Goal: Use online tool/utility: Utilize a website feature to perform a specific function

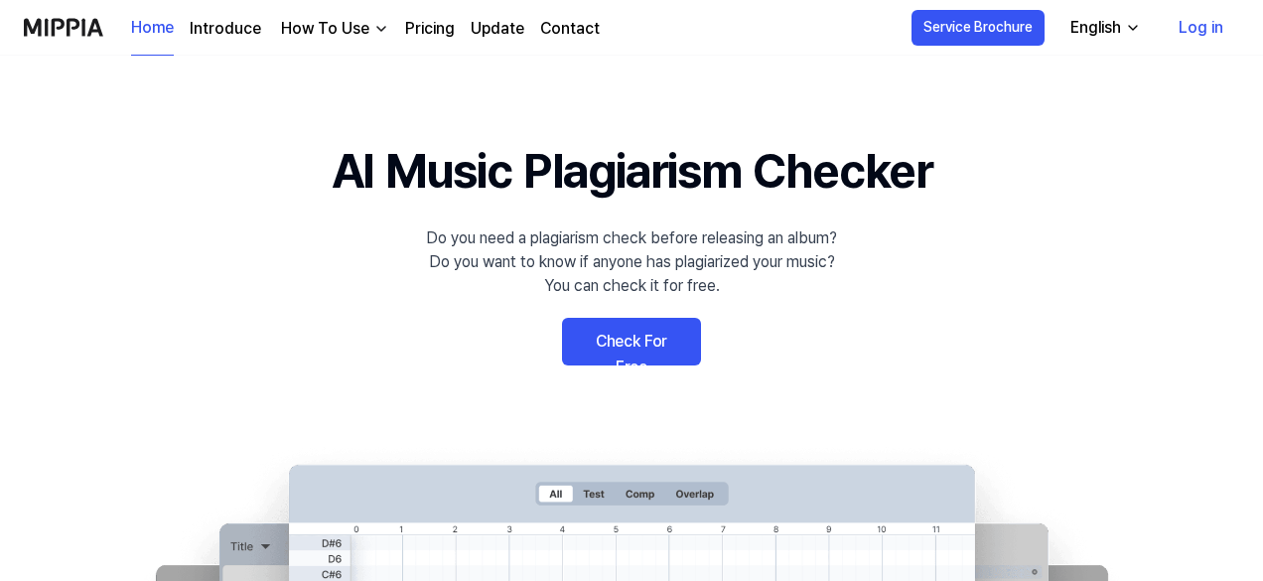
click at [612, 332] on link "Check For Free" at bounding box center [631, 342] width 139 height 48
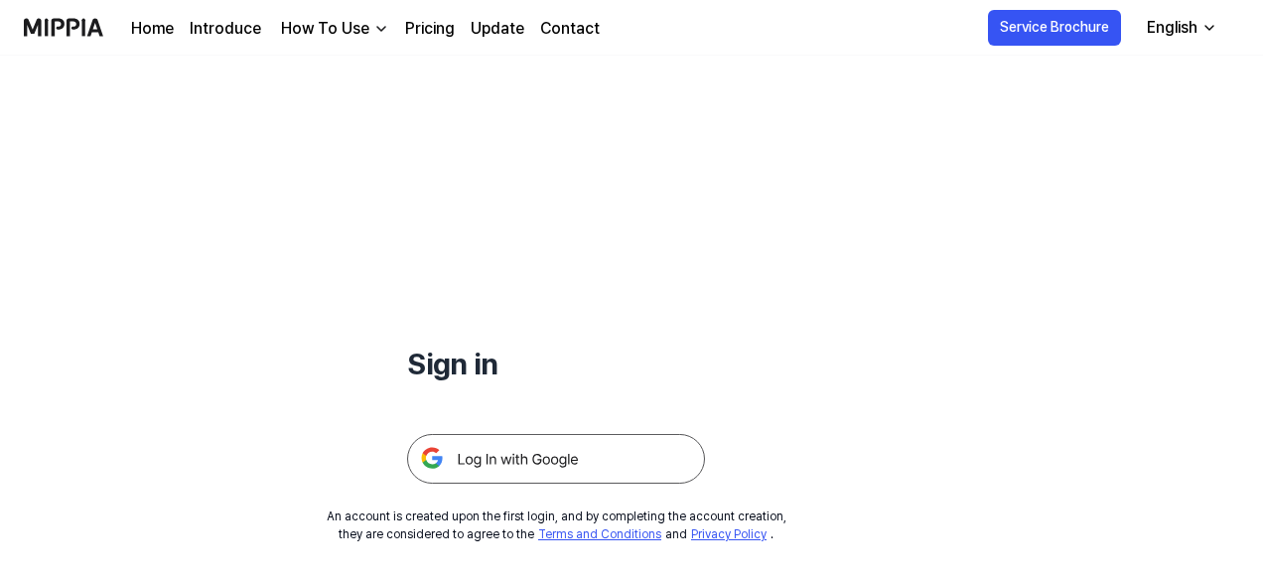
click at [544, 458] on img at bounding box center [556, 459] width 298 height 50
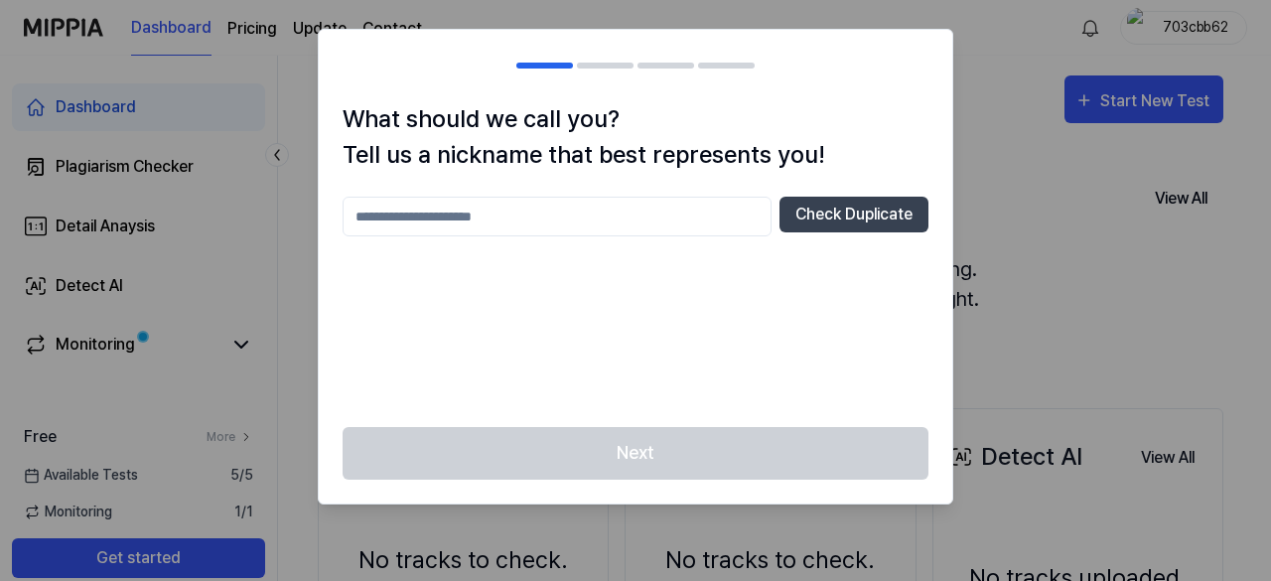
click at [655, 205] on input "text" at bounding box center [557, 217] width 429 height 40
type input "******"
click at [817, 213] on button "Check Duplicate" at bounding box center [853, 215] width 149 height 36
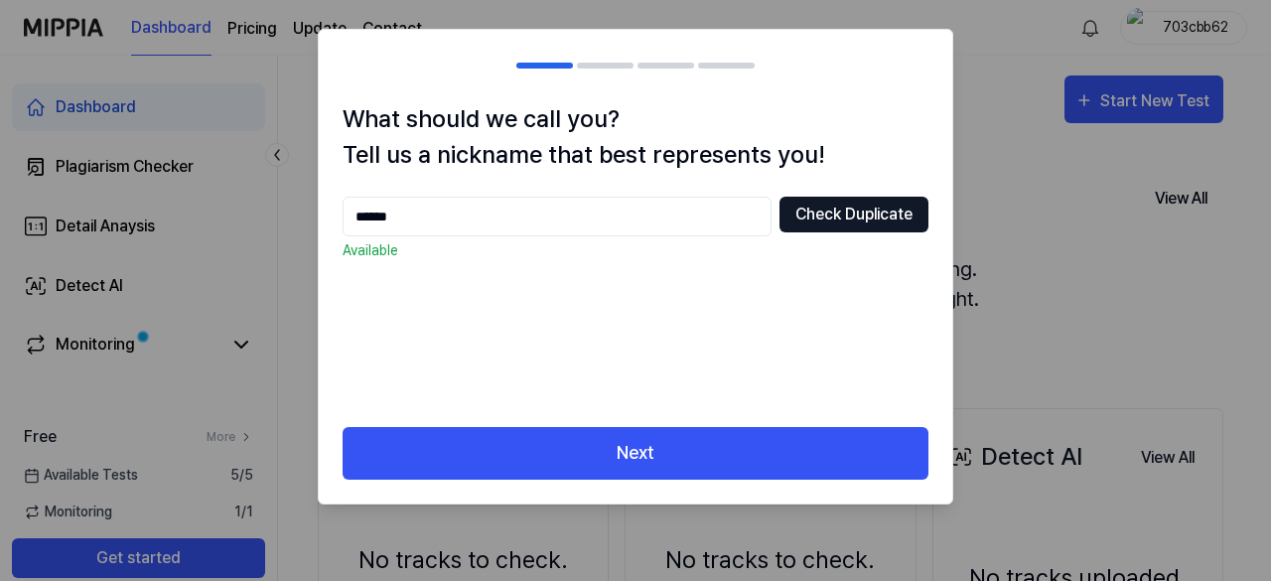
click at [818, 213] on button "Check Duplicate" at bounding box center [853, 215] width 149 height 36
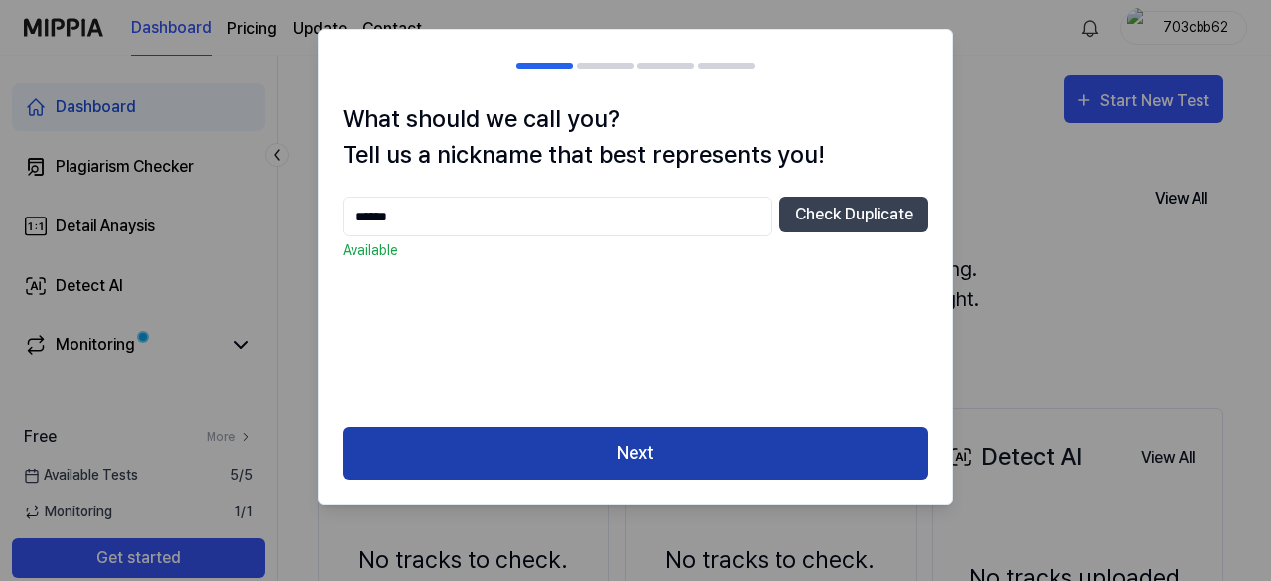
click at [680, 449] on button "Next" at bounding box center [636, 453] width 586 height 53
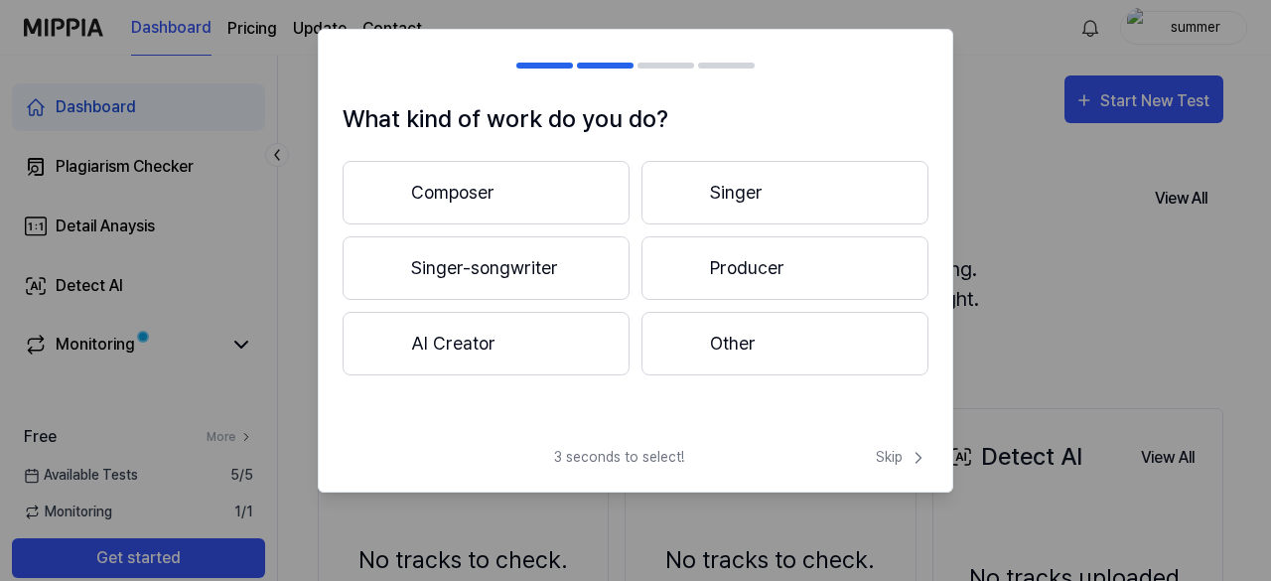
click at [744, 324] on button "Other" at bounding box center [784, 344] width 287 height 64
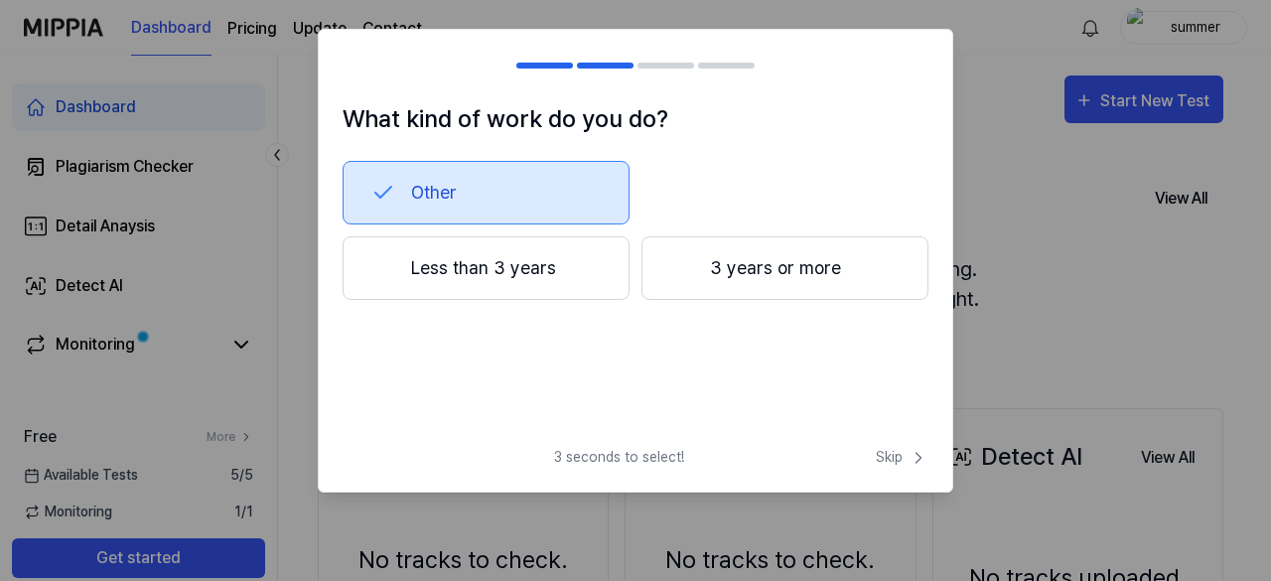
click at [605, 271] on button "Less than 3 years" at bounding box center [486, 268] width 287 height 64
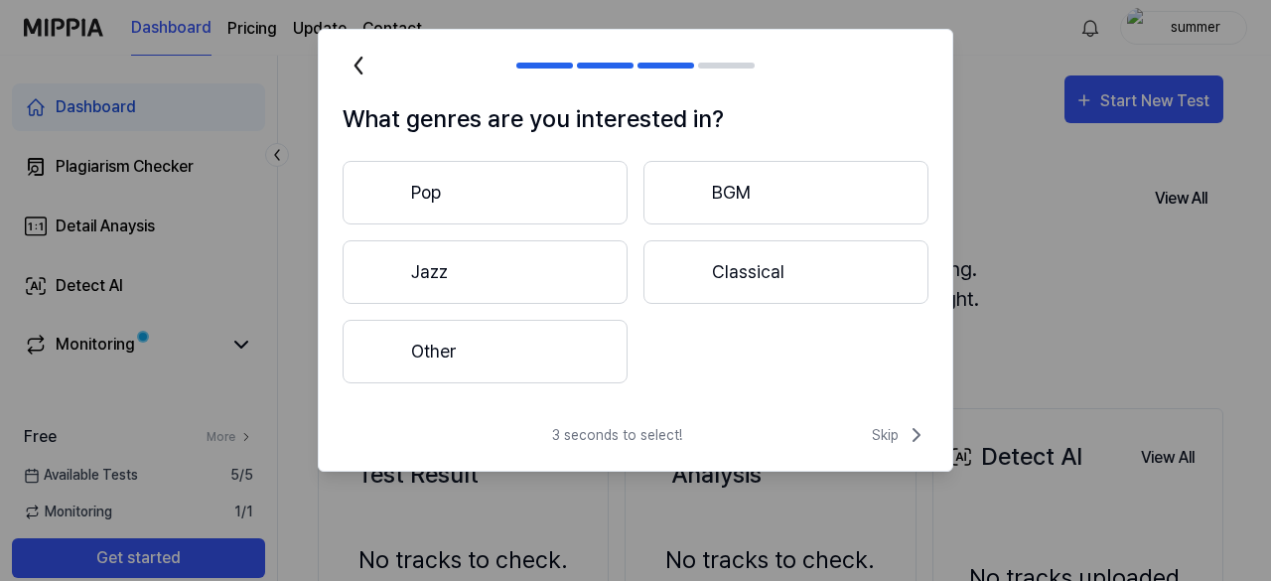
click at [565, 376] on button "Other" at bounding box center [485, 352] width 285 height 64
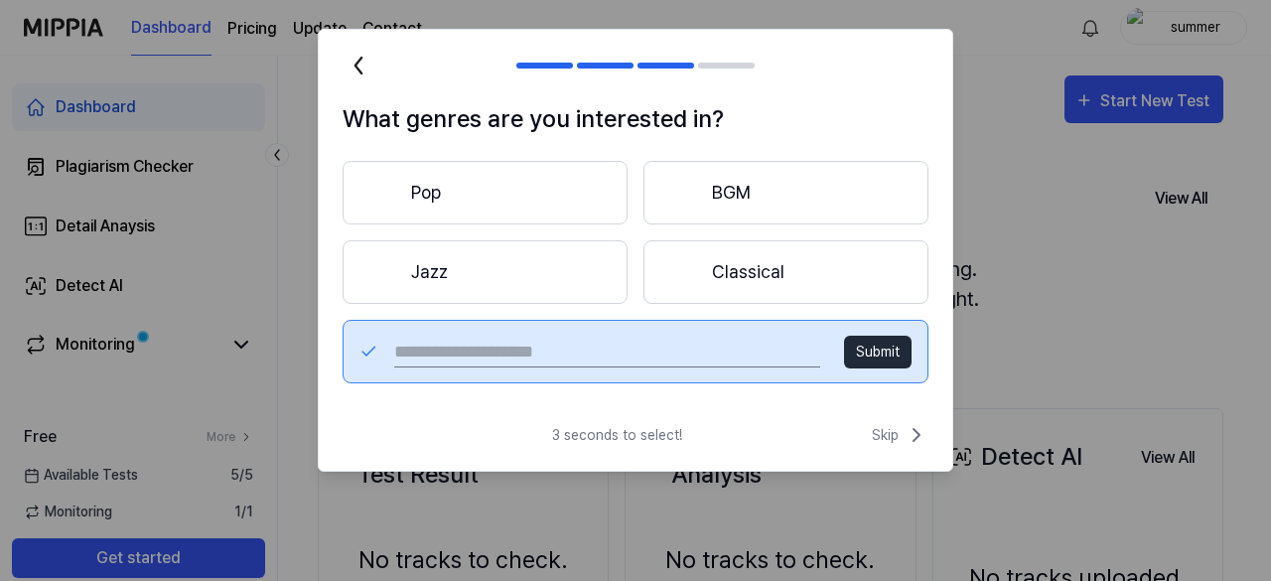
click at [514, 189] on button "Pop" at bounding box center [485, 193] width 285 height 64
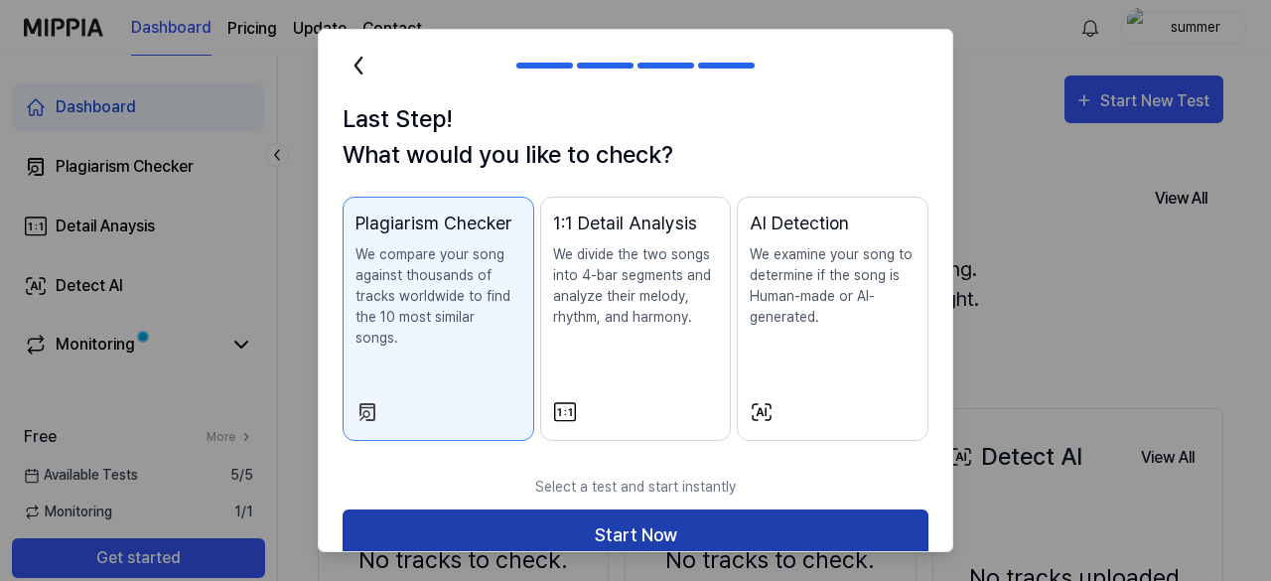
click at [600, 510] on button "Start Now" at bounding box center [636, 535] width 586 height 53
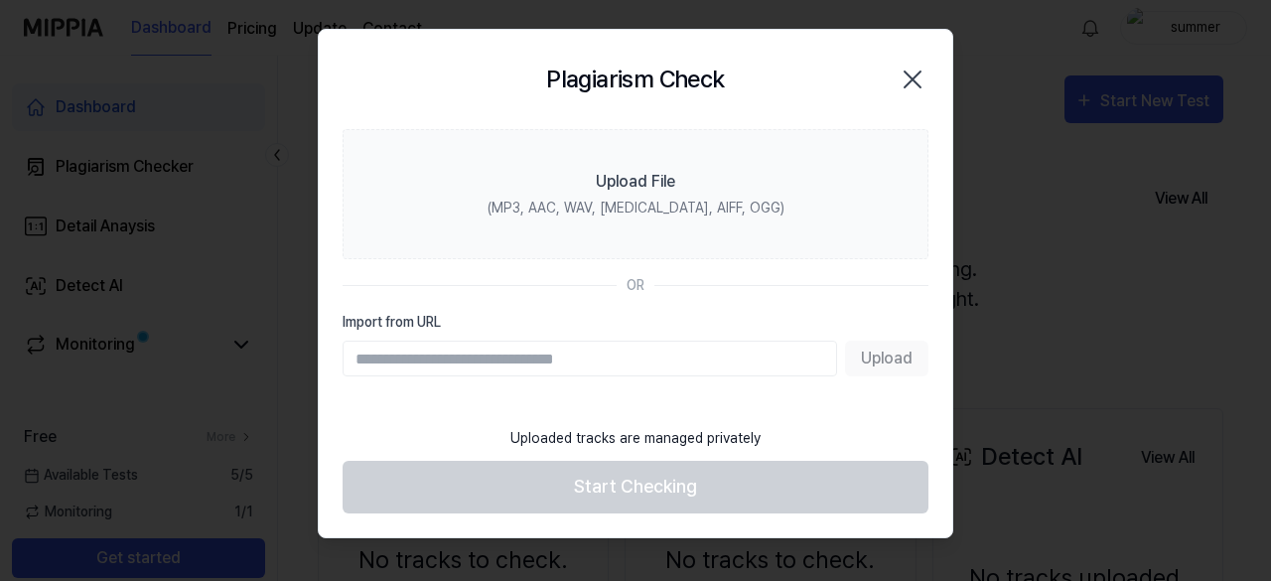
paste input "**********"
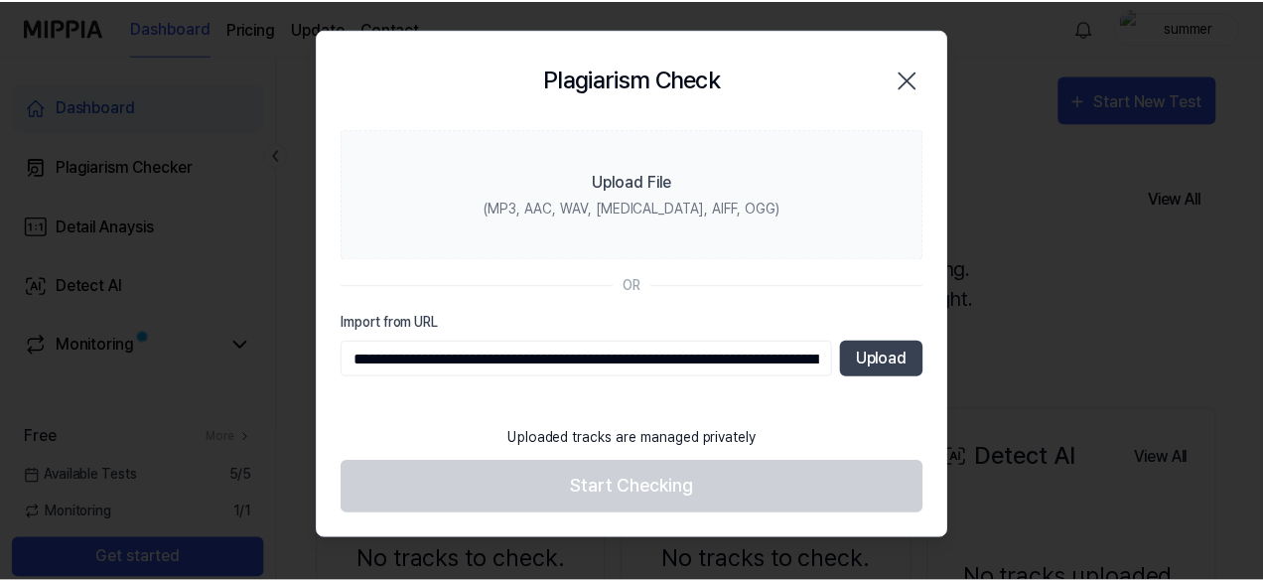
scroll to position [0, 1142]
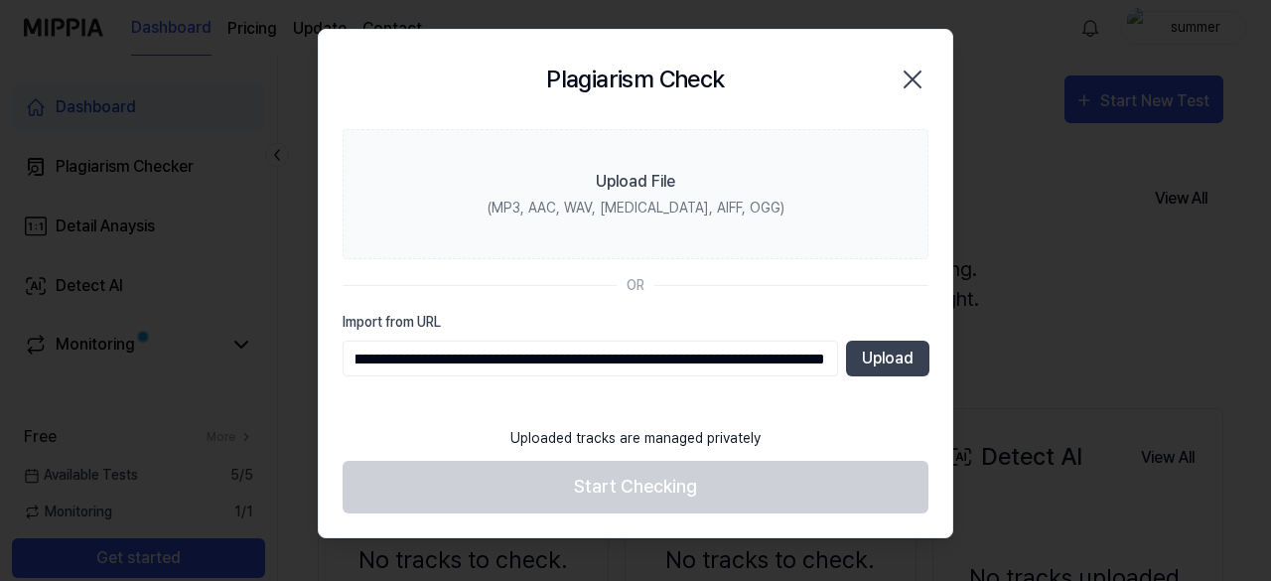
click at [505, 356] on input "**********" at bounding box center [590, 359] width 495 height 36
type input "**********"
click at [904, 362] on button "Upload" at bounding box center [887, 359] width 83 height 36
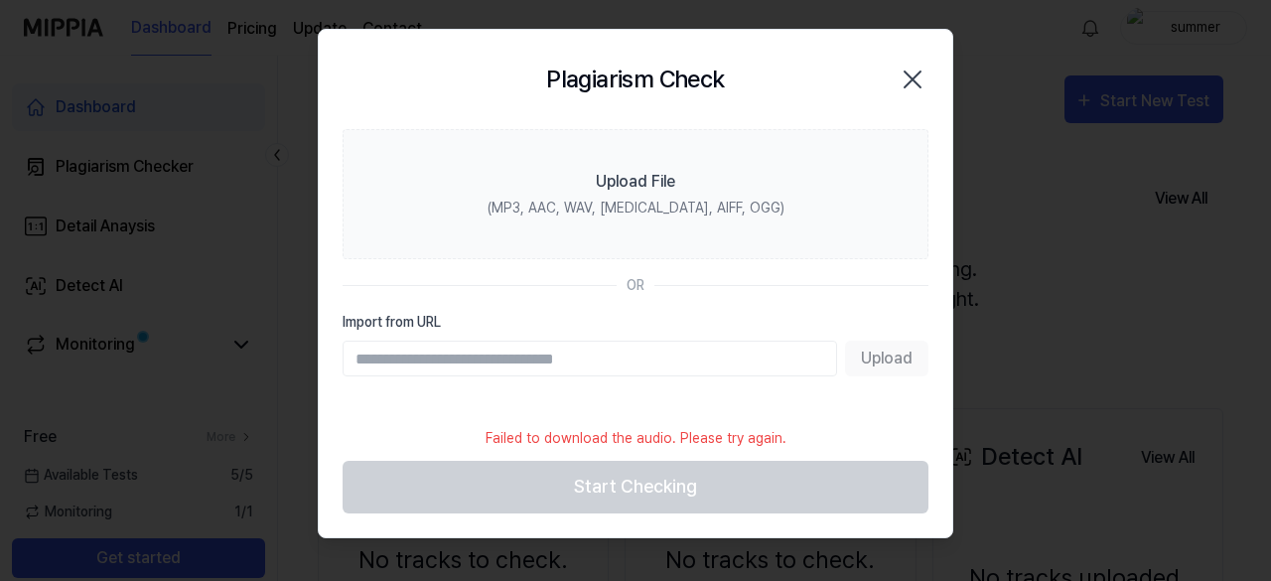
click at [592, 352] on input "Import from URL" at bounding box center [590, 359] width 494 height 36
click at [617, 358] on input "Import from URL" at bounding box center [590, 359] width 494 height 36
click at [610, 497] on footer "Failed to download the audio. Please try again. Start Checking" at bounding box center [636, 464] width 586 height 97
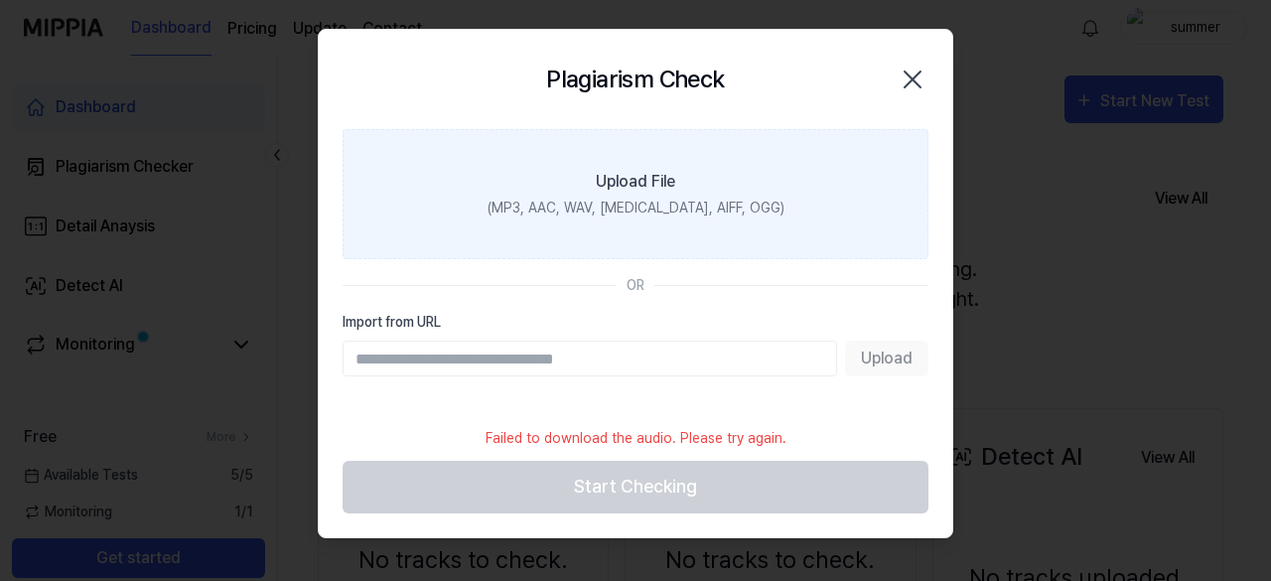
click at [785, 190] on label "Upload File (MP3, AAC, WAV, [MEDICAL_DATA], AIFF, OGG)" at bounding box center [636, 194] width 586 height 130
click at [0, 0] on input "Upload File (MP3, AAC, WAV, [MEDICAL_DATA], AIFF, OGG)" at bounding box center [0, 0] width 0 height 0
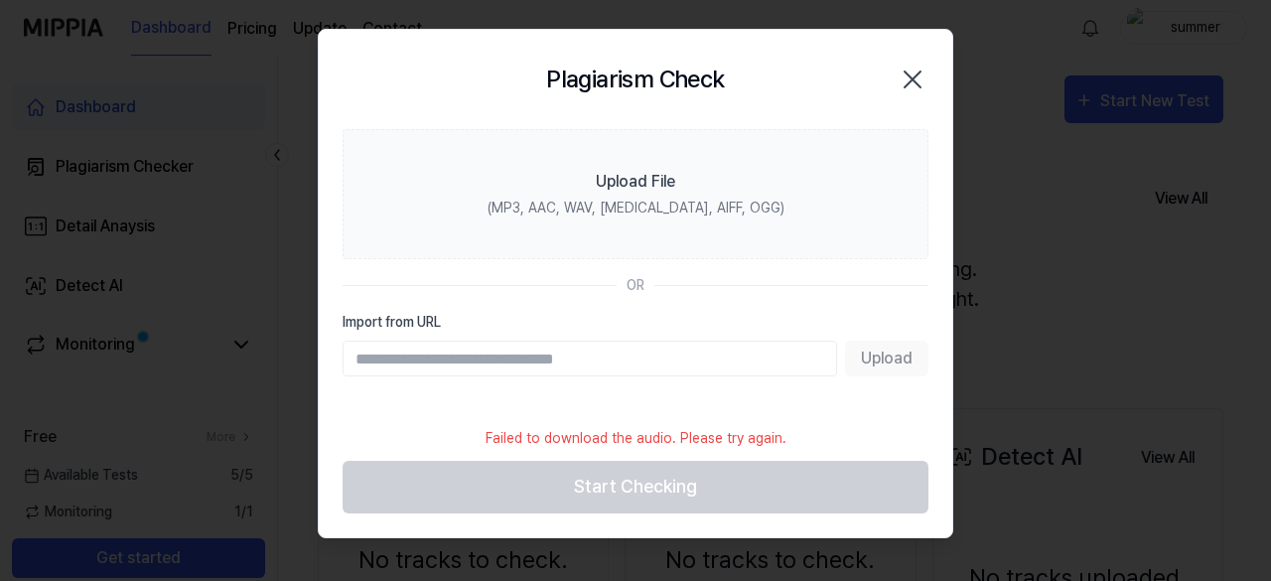
click at [544, 357] on input "Import from URL" at bounding box center [590, 359] width 494 height 36
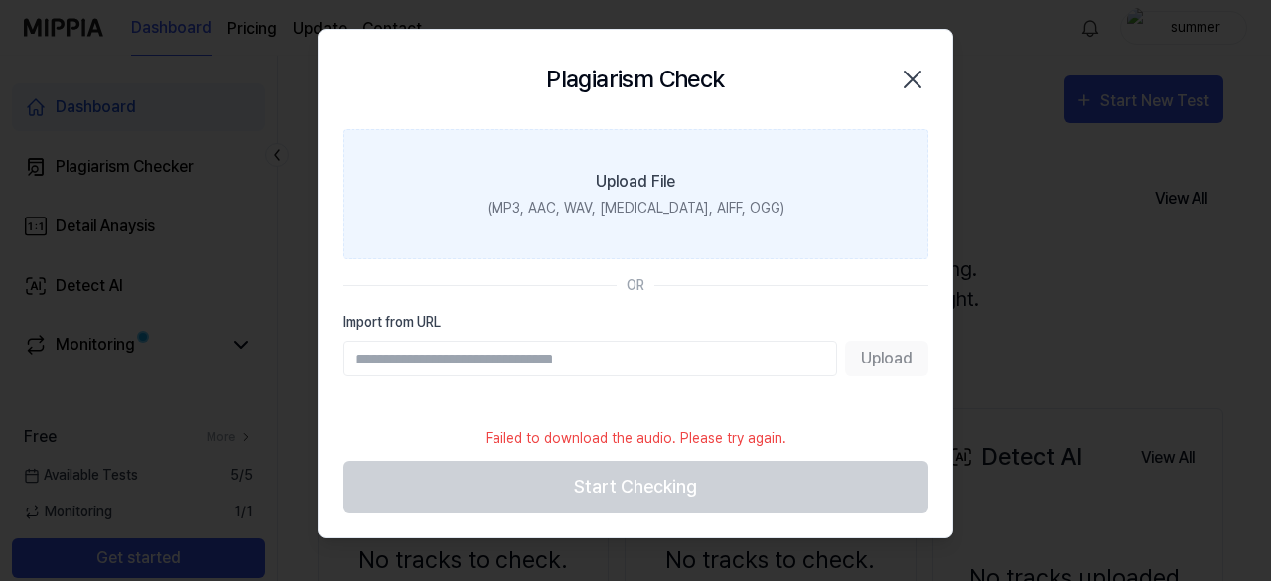
click at [596, 253] on label "Upload File (MP3, AAC, WAV, [MEDICAL_DATA], AIFF, OGG)" at bounding box center [636, 194] width 586 height 130
click at [0, 0] on input "Upload File (MP3, AAC, WAV, [MEDICAL_DATA], AIFF, OGG)" at bounding box center [0, 0] width 0 height 0
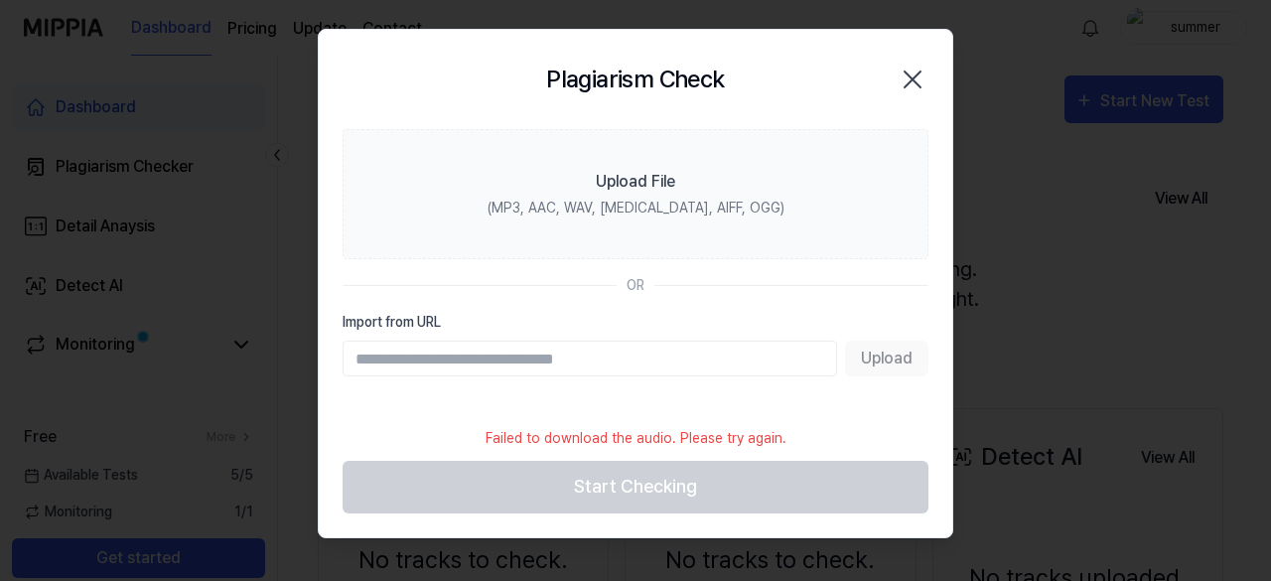
click at [931, 71] on div "Plagiarism Check Close" at bounding box center [635, 79] width 633 height 99
click at [903, 76] on icon "button" at bounding box center [913, 80] width 32 height 32
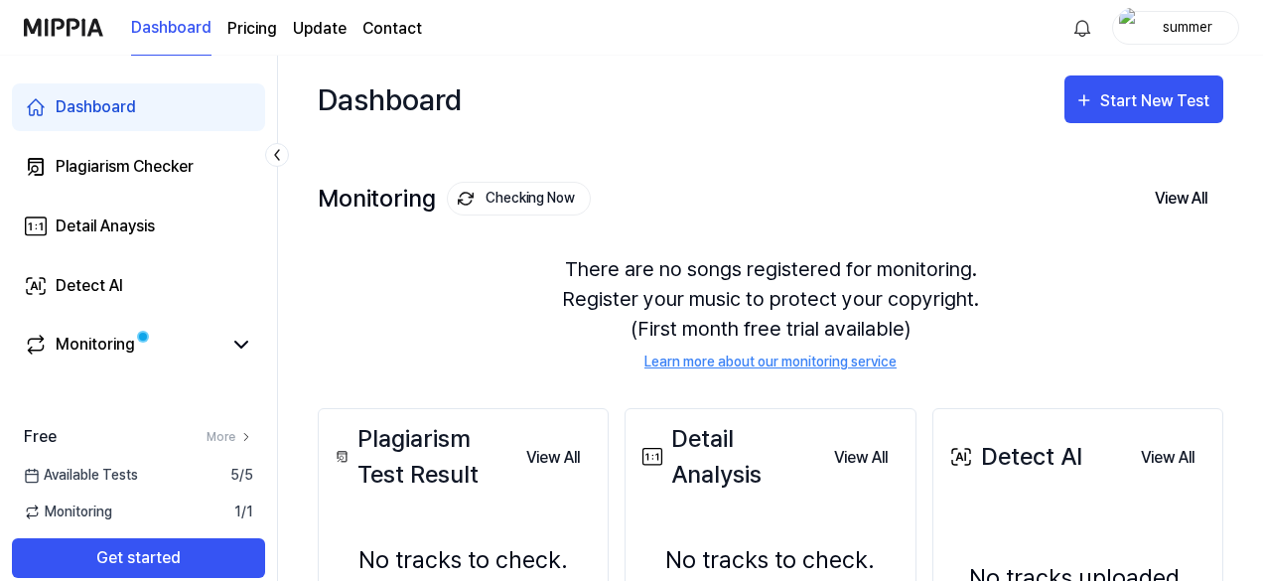
scroll to position [1, 0]
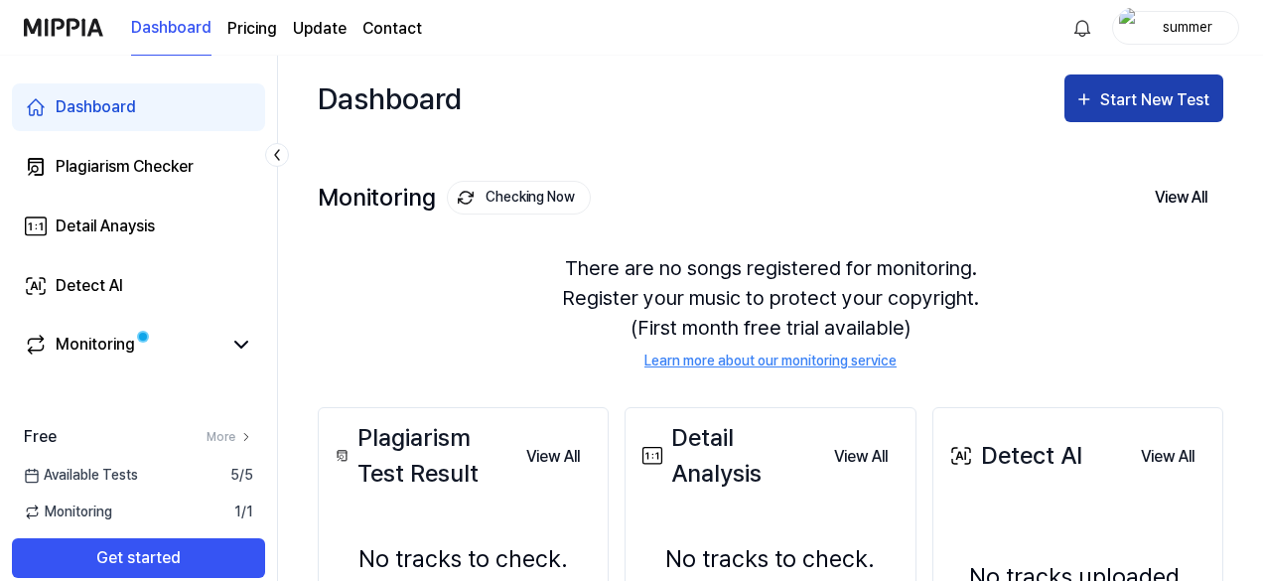
click at [1125, 103] on div "Start New Test" at bounding box center [1156, 100] width 113 height 26
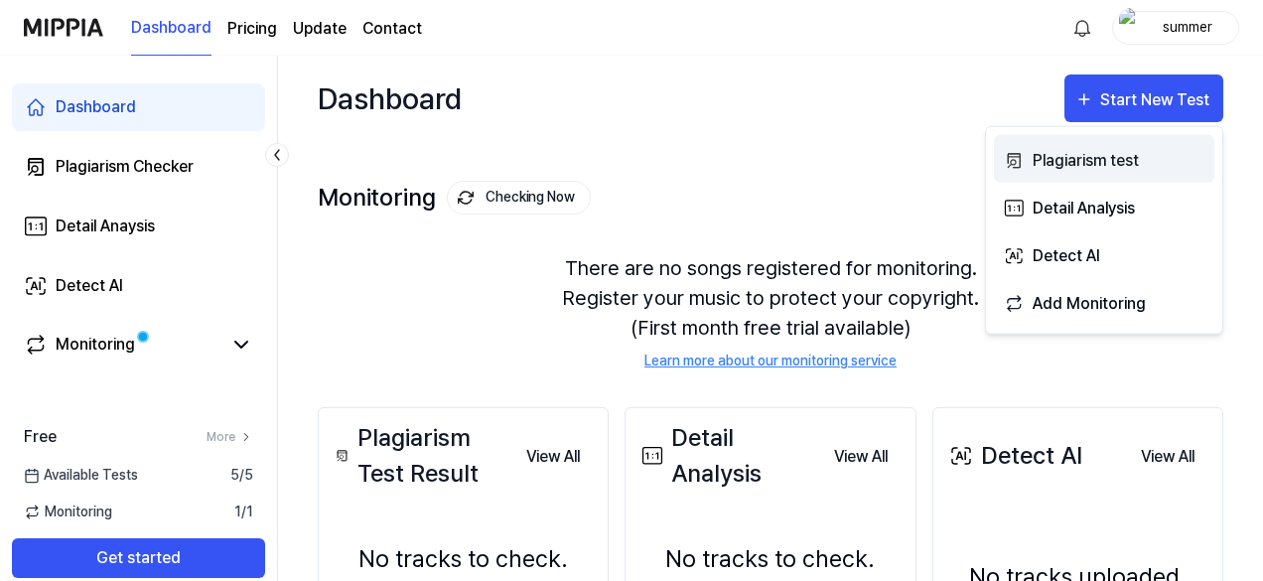
click at [1057, 144] on button "Plagiarism test" at bounding box center [1104, 159] width 220 height 48
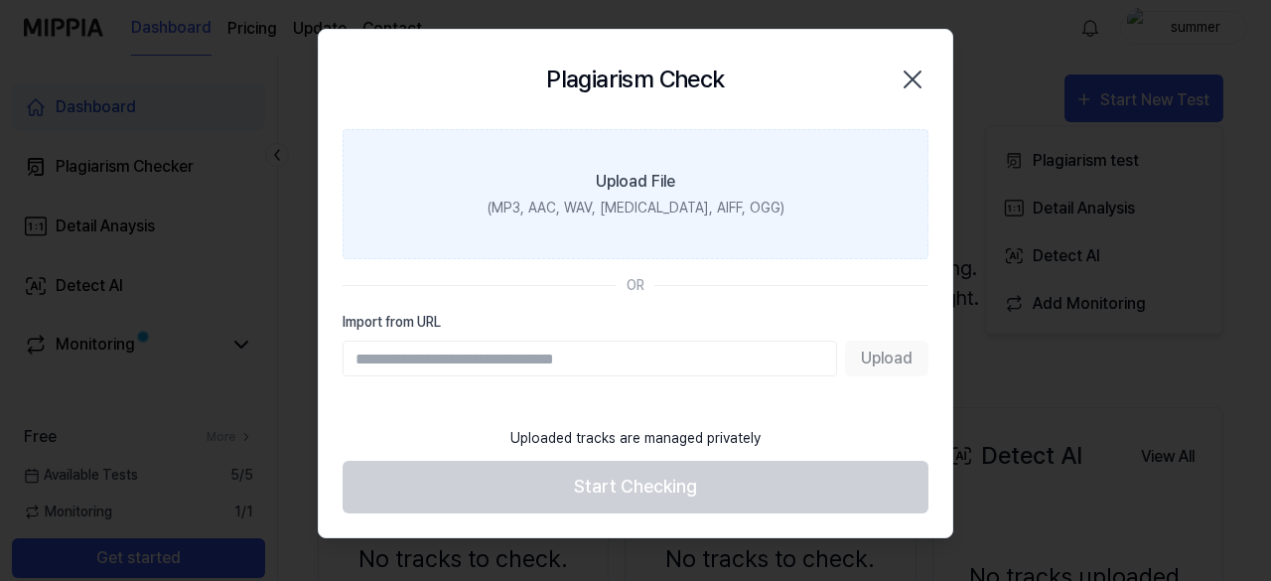
click at [719, 228] on label "Upload File (MP3, AAC, WAV, [MEDICAL_DATA], AIFF, OGG)" at bounding box center [636, 194] width 586 height 130
click at [0, 0] on input "Upload File (MP3, AAC, WAV, [MEDICAL_DATA], AIFF, OGG)" at bounding box center [0, 0] width 0 height 0
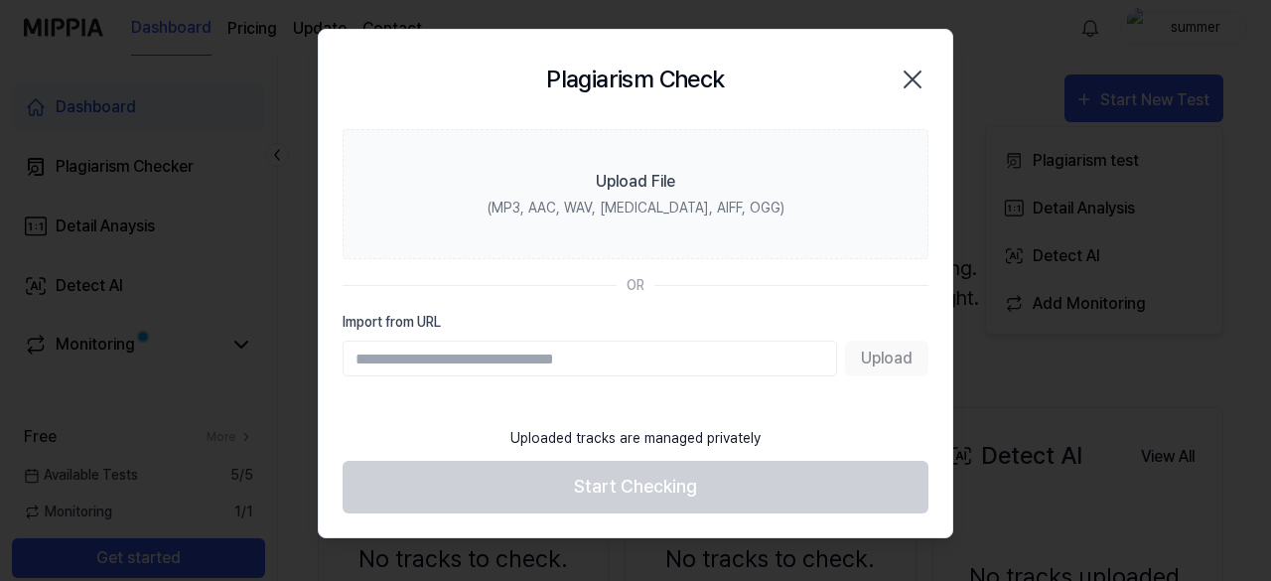
click at [917, 74] on icon "button" at bounding box center [912, 79] width 16 height 16
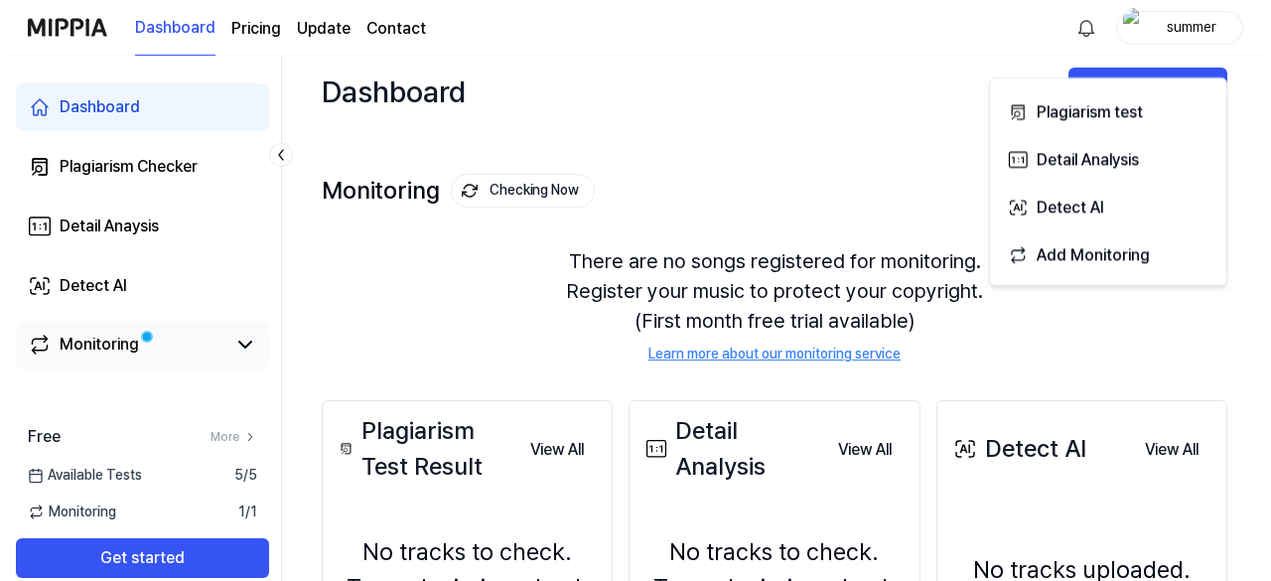
scroll to position [0, 0]
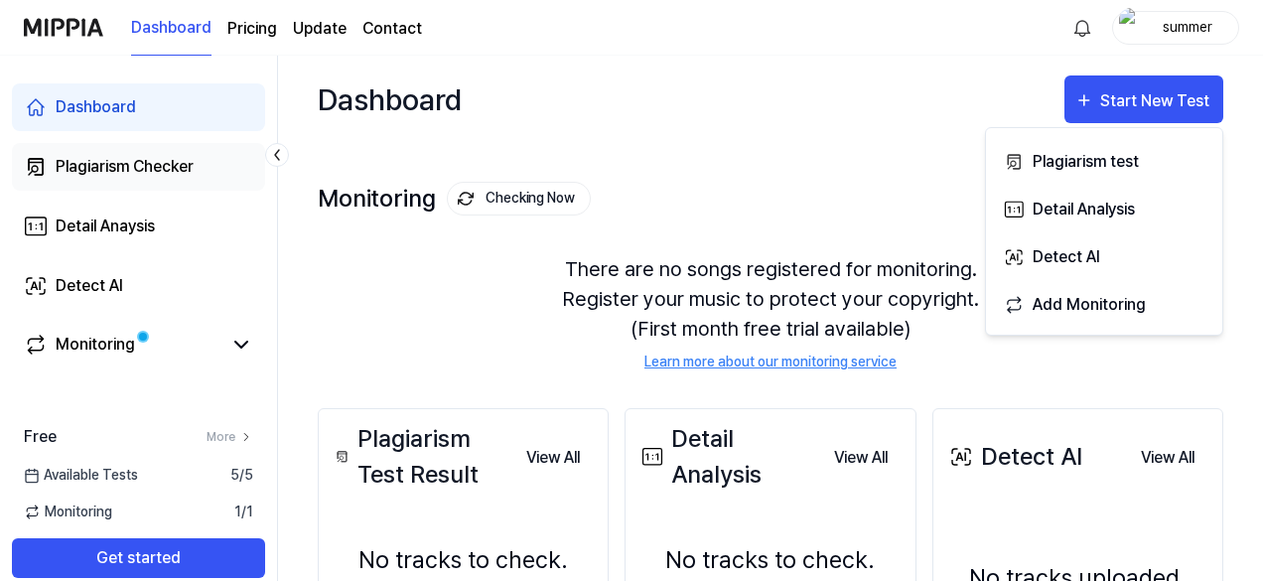
click at [187, 175] on div "Plagiarism Checker" at bounding box center [125, 167] width 138 height 24
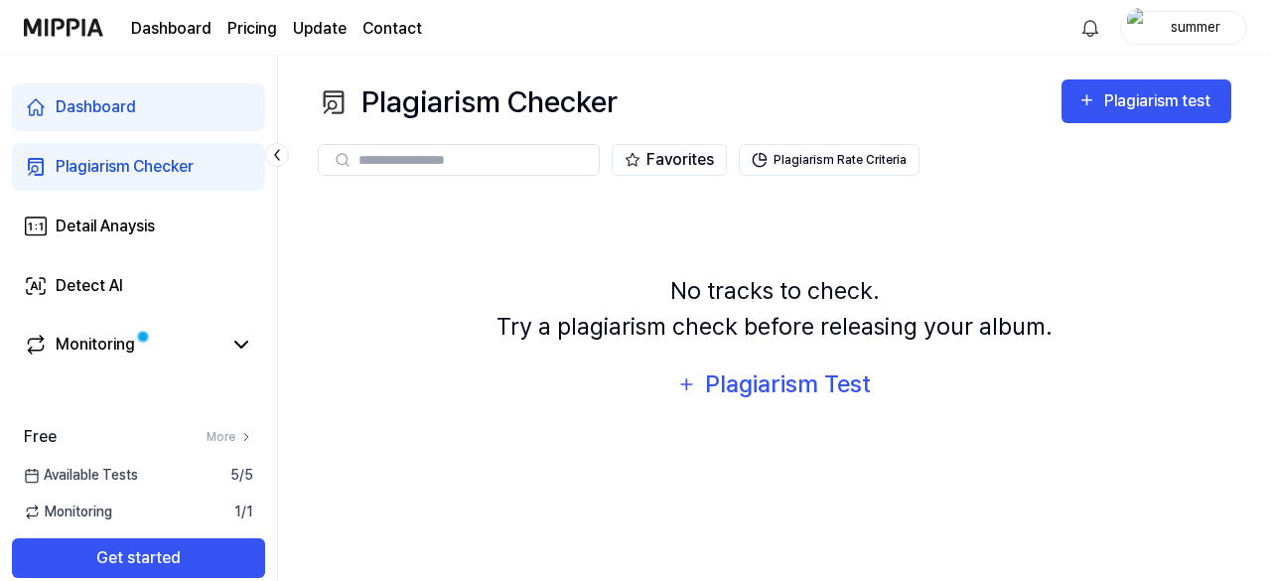
click at [542, 158] on input "text" at bounding box center [472, 160] width 228 height 18
click at [766, 381] on div "Plagiarism Test" at bounding box center [787, 384] width 169 height 38
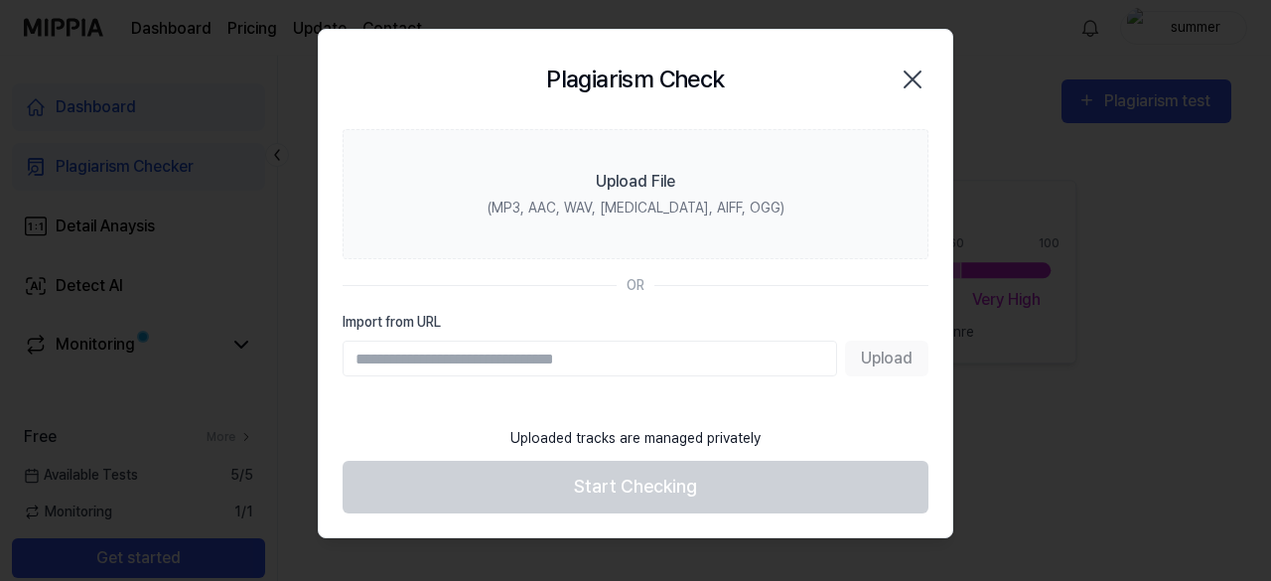
click at [920, 86] on icon "button" at bounding box center [912, 79] width 16 height 16
